Goal: Navigation & Orientation: Find specific page/section

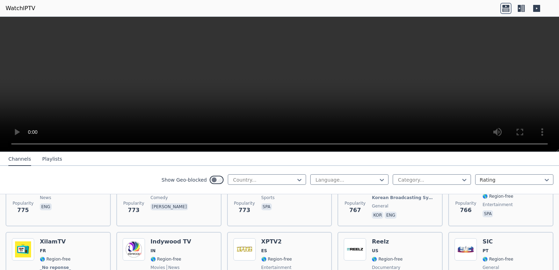
scroll to position [1328, 0]
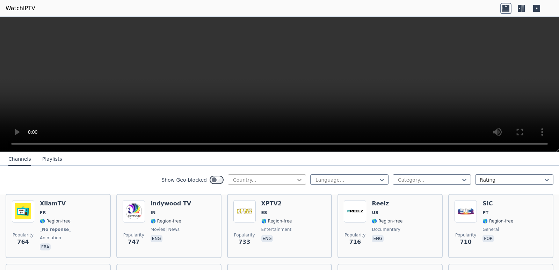
click at [296, 181] on icon at bounding box center [299, 179] width 7 height 7
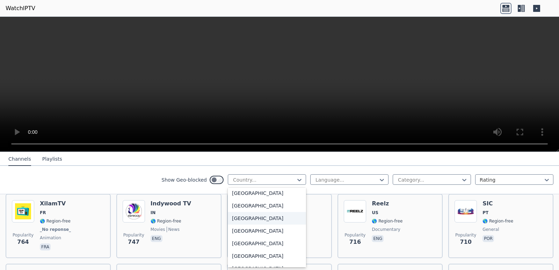
scroll to position [2464, 0]
click at [269, 207] on div "[GEOGRAPHIC_DATA]" at bounding box center [267, 204] width 78 height 13
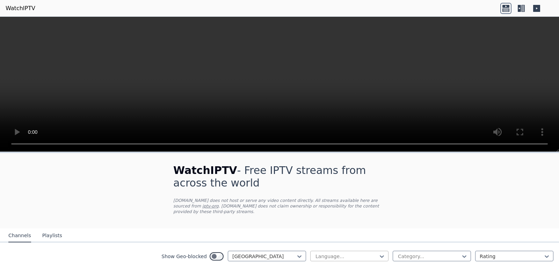
click at [378, 253] on icon at bounding box center [381, 256] width 7 height 7
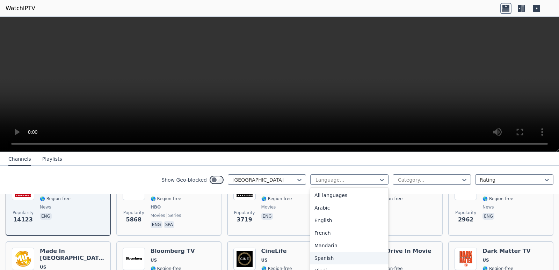
click at [334, 255] on div "Spanish" at bounding box center [349, 258] width 78 height 13
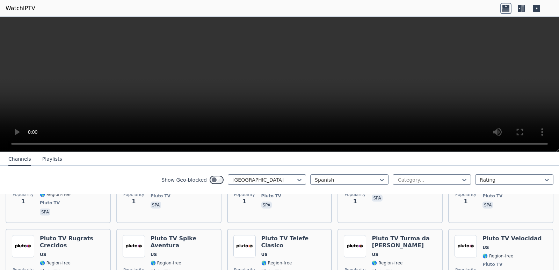
scroll to position [2491, 0]
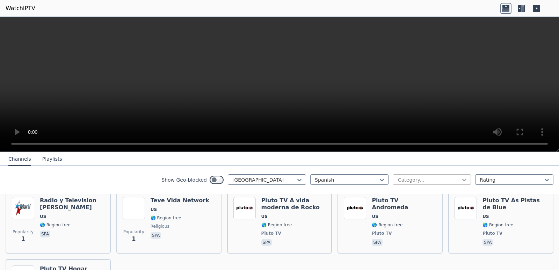
click at [461, 182] on icon at bounding box center [464, 179] width 7 height 7
click at [428, 218] on div "Shop" at bounding box center [432, 222] width 78 height 13
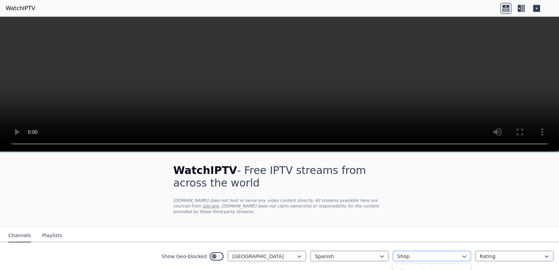
click at [449, 253] on div at bounding box center [429, 256] width 64 height 7
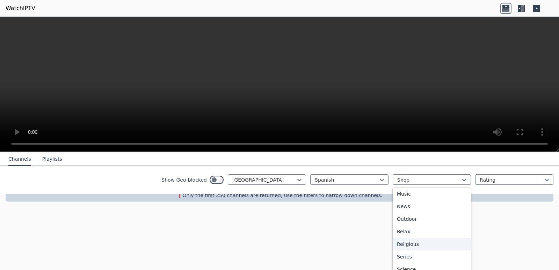
scroll to position [238, 0]
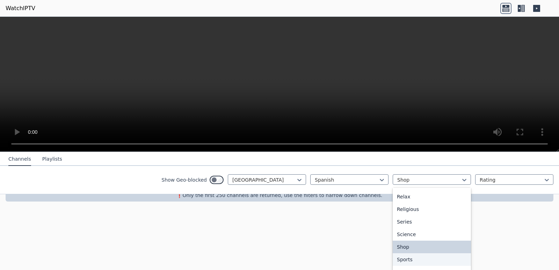
click at [404, 261] on div "Sports" at bounding box center [432, 259] width 78 height 13
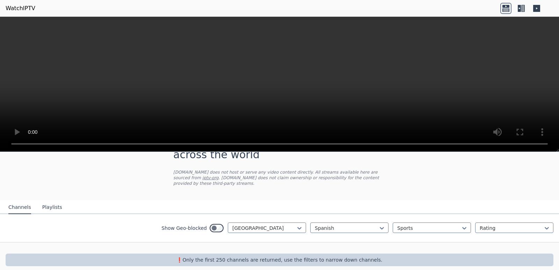
scroll to position [30, 0]
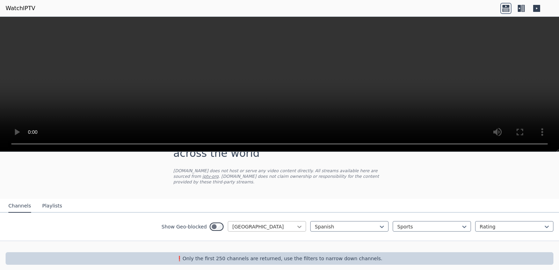
click at [296, 223] on icon at bounding box center [299, 226] width 7 height 7
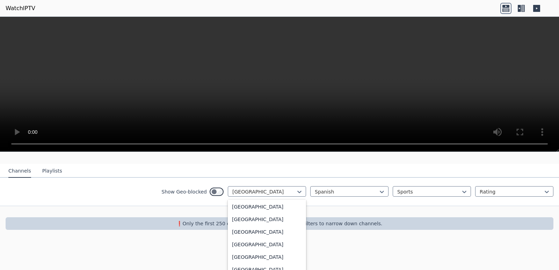
scroll to position [0, 0]
click at [252, 201] on div "All countries" at bounding box center [267, 207] width 78 height 13
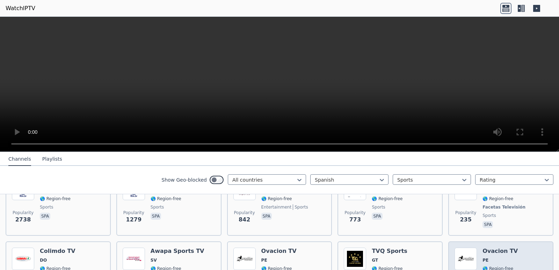
scroll to position [70, 0]
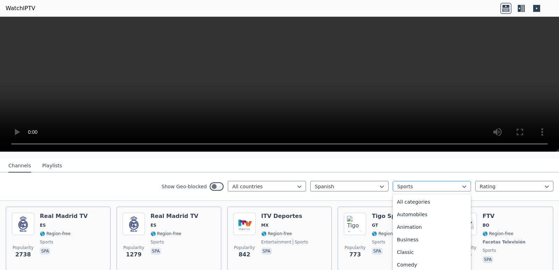
click at [452, 183] on div at bounding box center [429, 186] width 64 height 7
click at [418, 211] on div "Entertainment" at bounding box center [432, 217] width 78 height 13
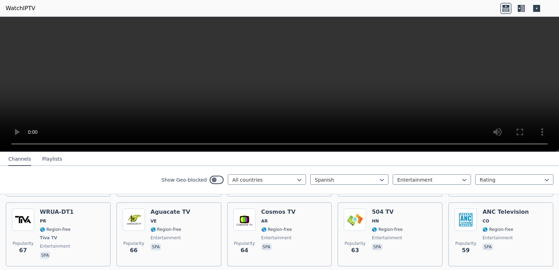
scroll to position [314, 0]
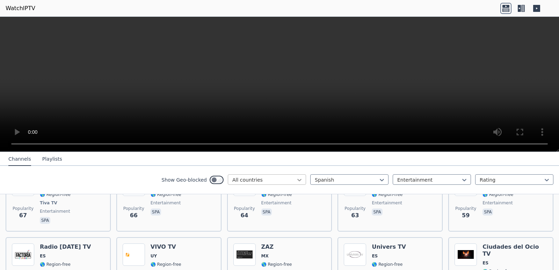
click at [297, 180] on icon at bounding box center [299, 179] width 7 height 7
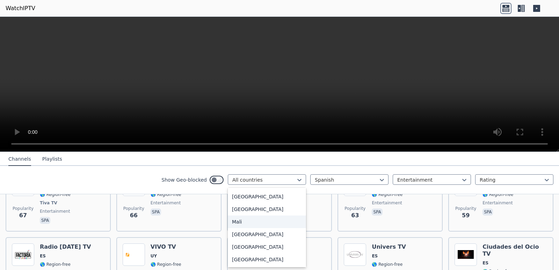
scroll to position [1468, 0]
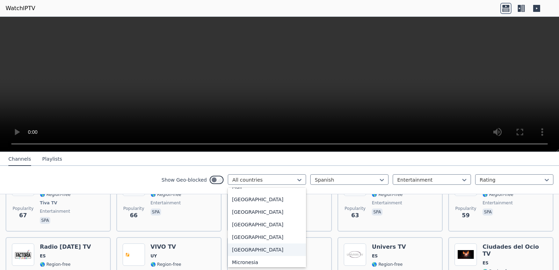
click at [259, 255] on div "[GEOGRAPHIC_DATA]" at bounding box center [267, 250] width 78 height 13
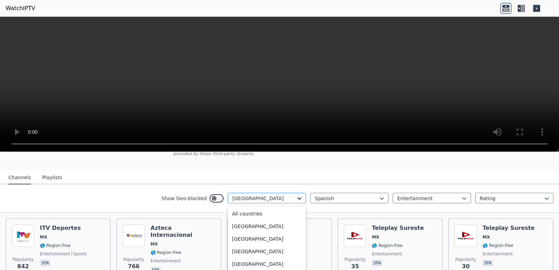
scroll to position [1442, 0]
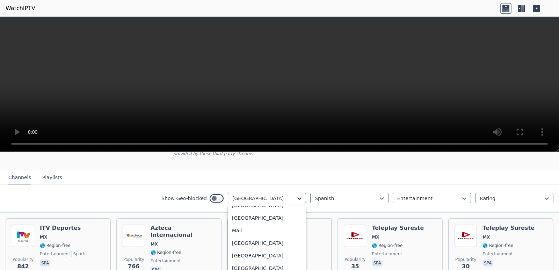
click at [296, 195] on icon at bounding box center [299, 198] width 7 height 7
click at [265, 225] on div "[GEOGRAPHIC_DATA]" at bounding box center [267, 230] width 78 height 13
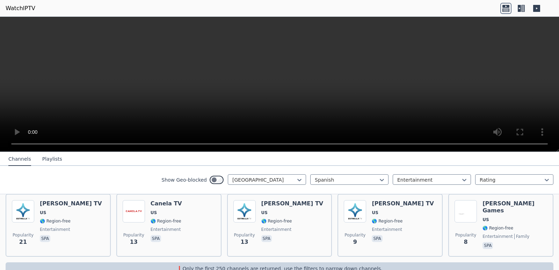
scroll to position [169, 0]
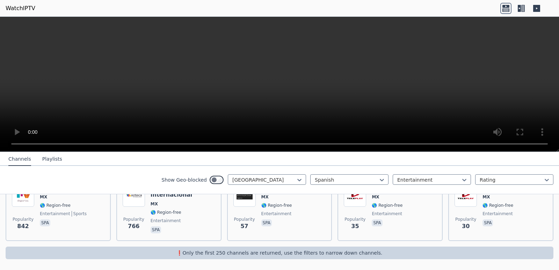
scroll to position [93, 0]
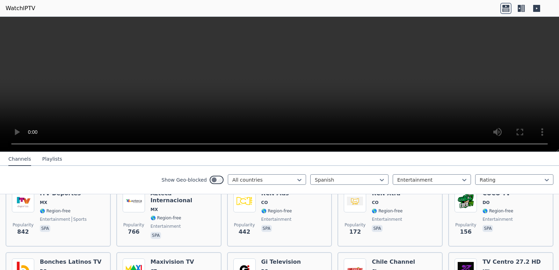
scroll to position [169, 0]
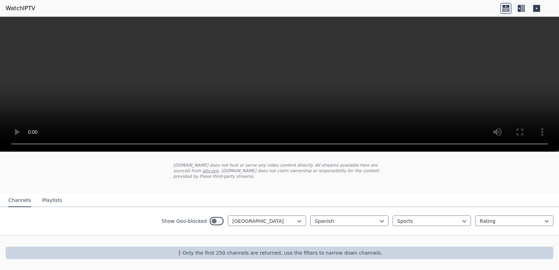
scroll to position [30, 0]
